Goal: Complete application form

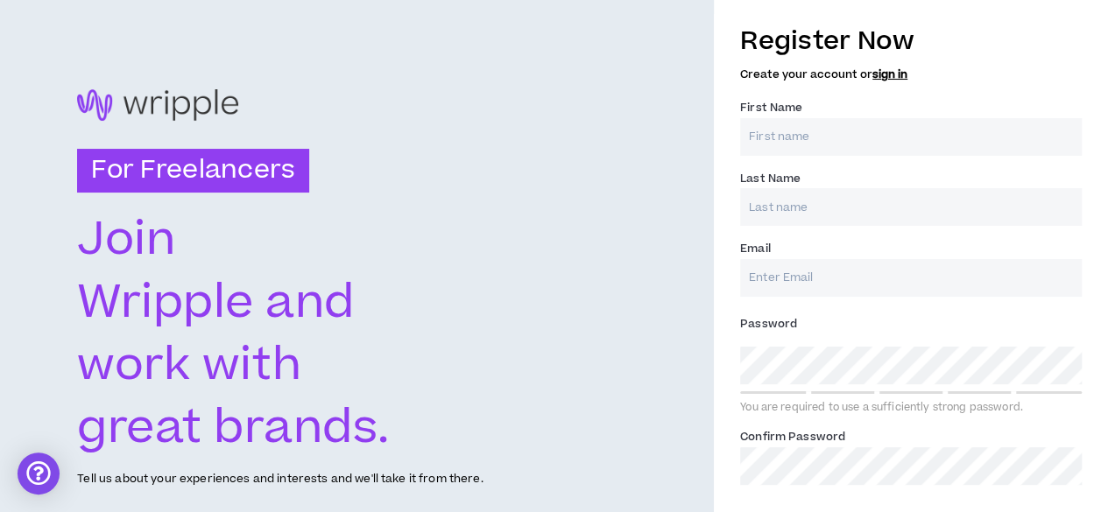
click at [787, 130] on input "First Name *" at bounding box center [911, 137] width 342 height 38
type input "[PERSON_NAME]"
click at [802, 209] on input "Last Name *" at bounding box center [911, 207] width 342 height 38
type input "[GEOGRAPHIC_DATA]"
click at [799, 278] on input "Email *" at bounding box center [911, 278] width 342 height 38
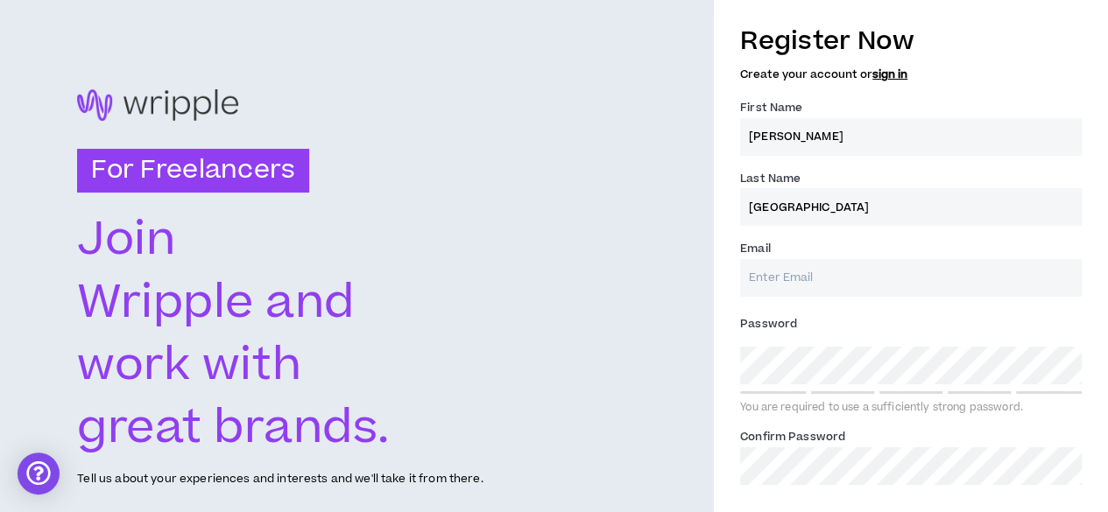
type input "[EMAIL_ADDRESS][DOMAIN_NAME]"
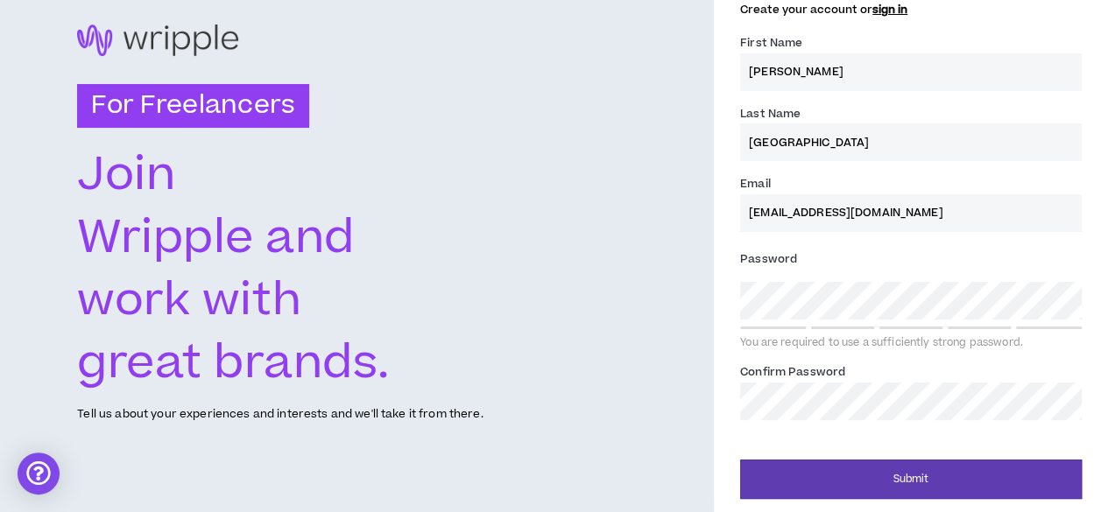
drag, startPoint x: 856, startPoint y: 343, endPoint x: 786, endPoint y: 377, distance: 77.2
click at [786, 377] on label "Confirm Password *" at bounding box center [792, 372] width 105 height 28
drag, startPoint x: 785, startPoint y: 215, endPoint x: 816, endPoint y: 220, distance: 32.0
click at [816, 220] on input "[EMAIL_ADDRESS][DOMAIN_NAME]" at bounding box center [911, 213] width 342 height 38
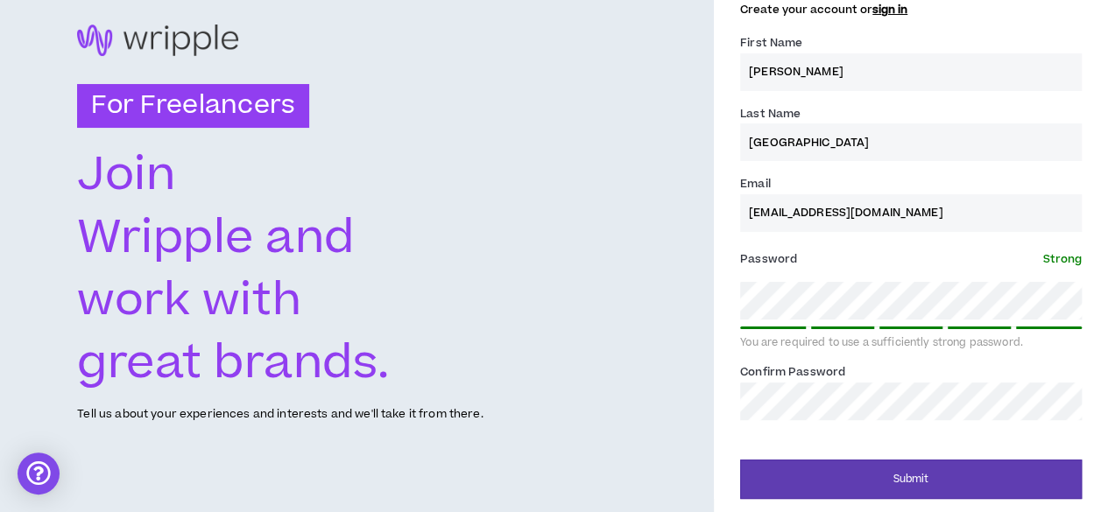
drag, startPoint x: 808, startPoint y: 320, endPoint x: 659, endPoint y: 218, distance: 180.2
click at [659, 218] on div "For Freelancers [PERSON_NAME] and work with great brands. Tell us about your ex…" at bounding box center [357, 224] width 714 height 578
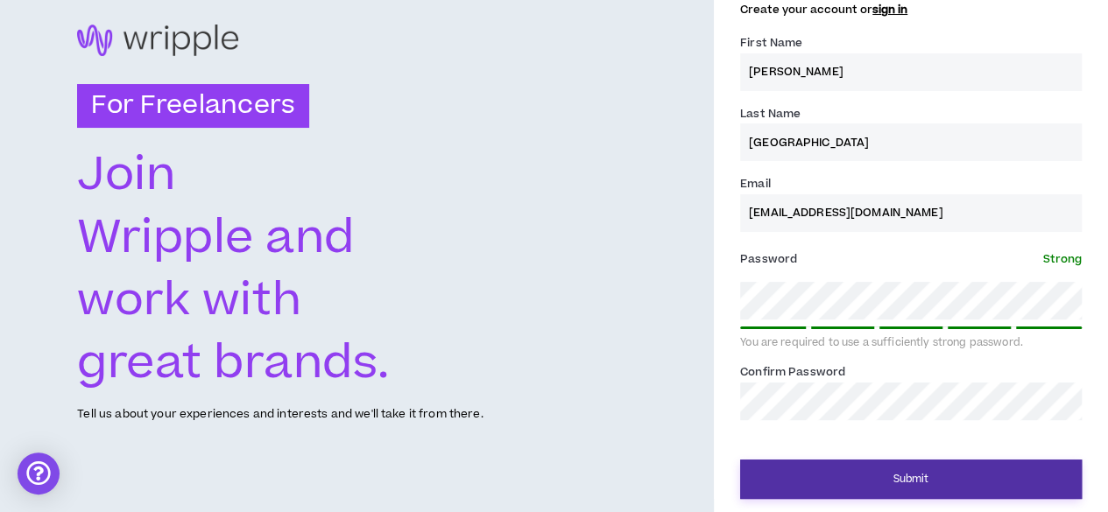
click at [914, 489] on button "Submit" at bounding box center [911, 479] width 342 height 39
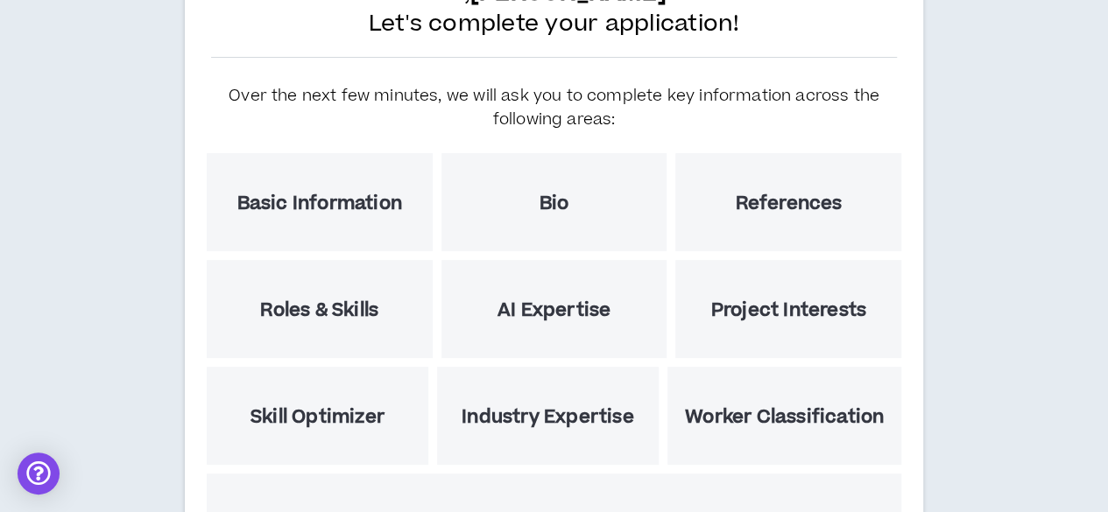
scroll to position [149, 0]
click at [319, 201] on h5 "Basic Information" at bounding box center [319, 204] width 165 height 22
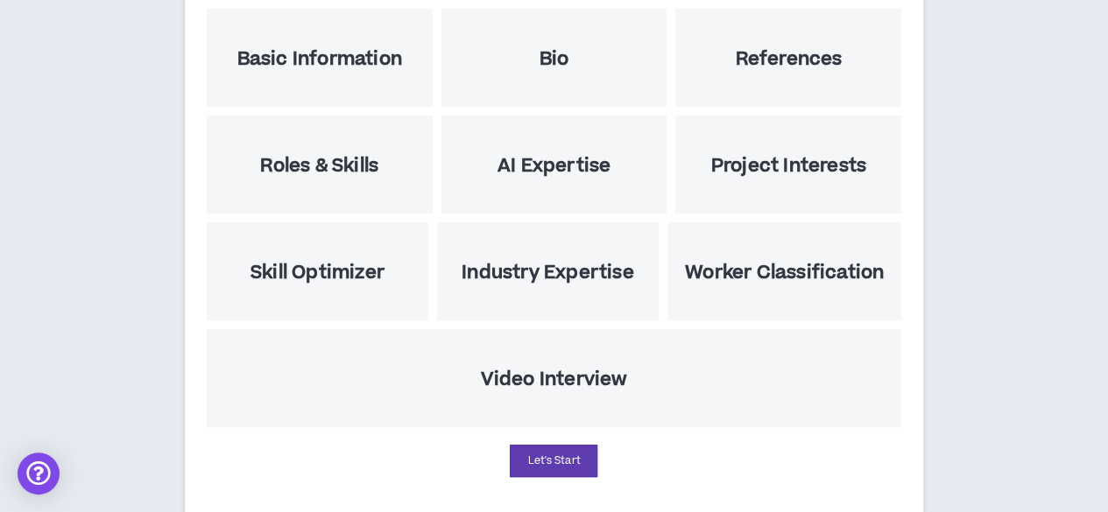
scroll to position [332, 0]
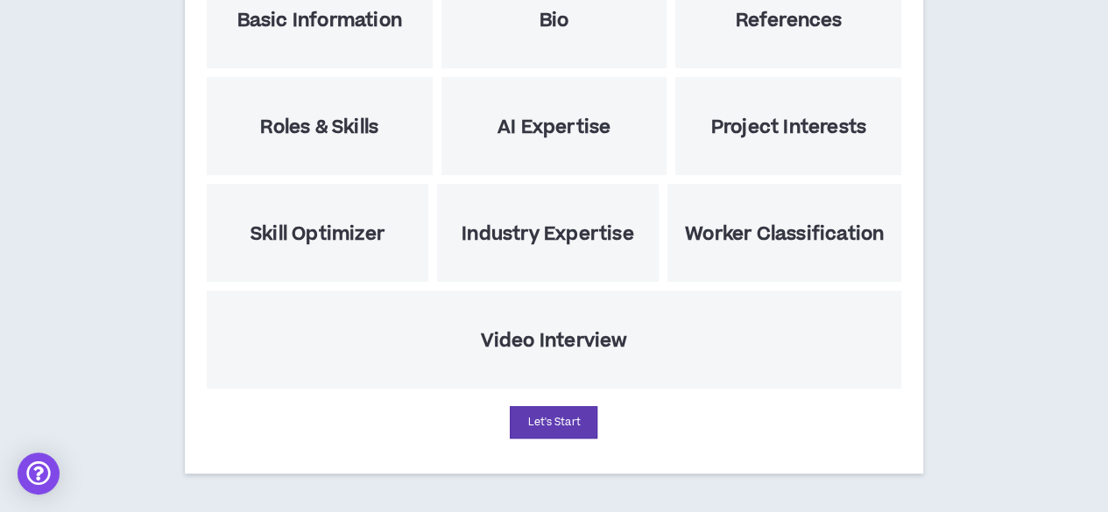
click at [564, 420] on button "Let's Start" at bounding box center [554, 422] width 88 height 32
select select "US"
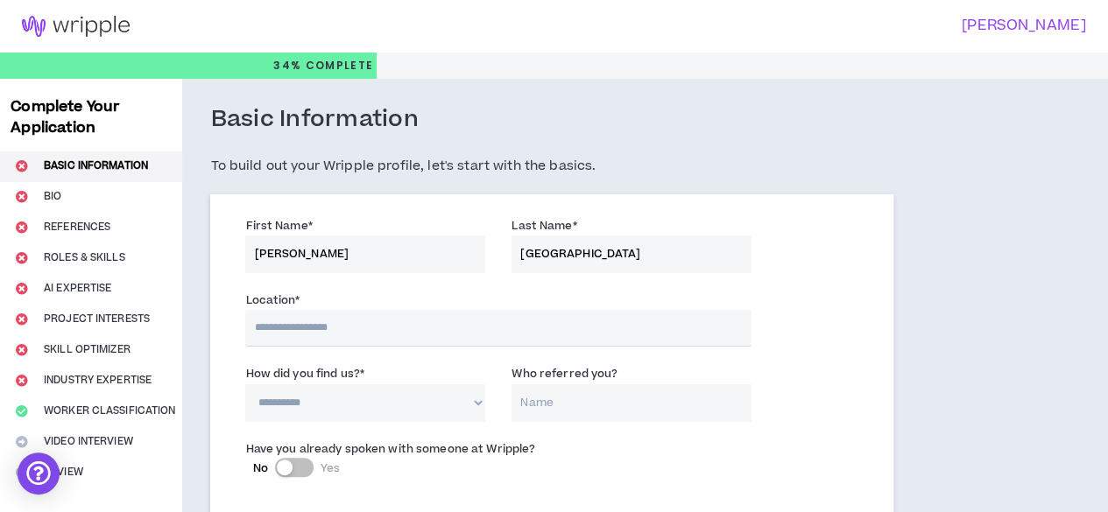
click at [1061, 31] on h3 "[PERSON_NAME]" at bounding box center [814, 26] width 543 height 17
